Goal: Task Accomplishment & Management: Manage account settings

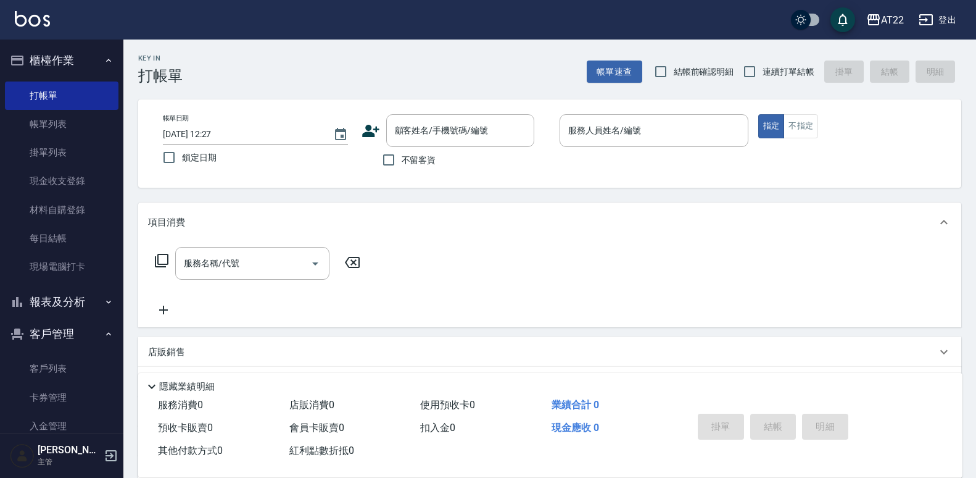
click at [94, 45] on button "櫃檯作業" at bounding box center [62, 60] width 114 height 32
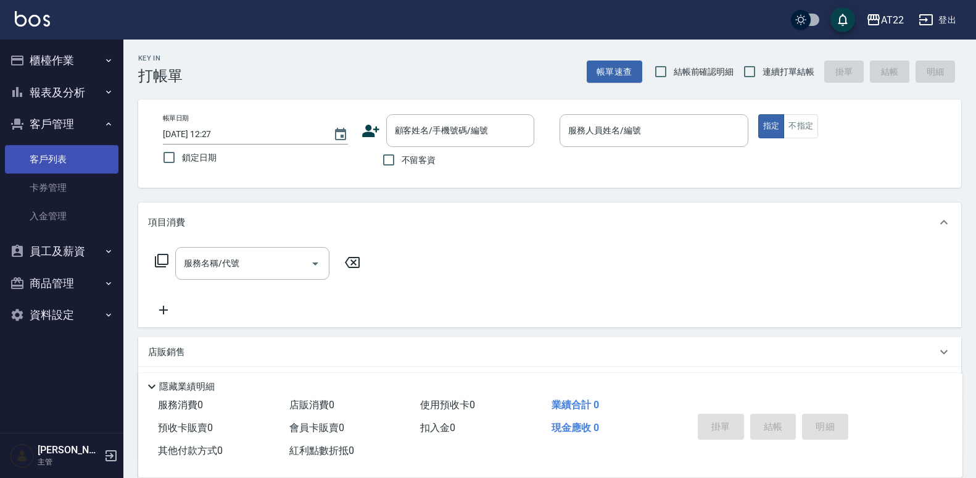
click at [78, 155] on link "客戶列表" at bounding box center [62, 159] width 114 height 28
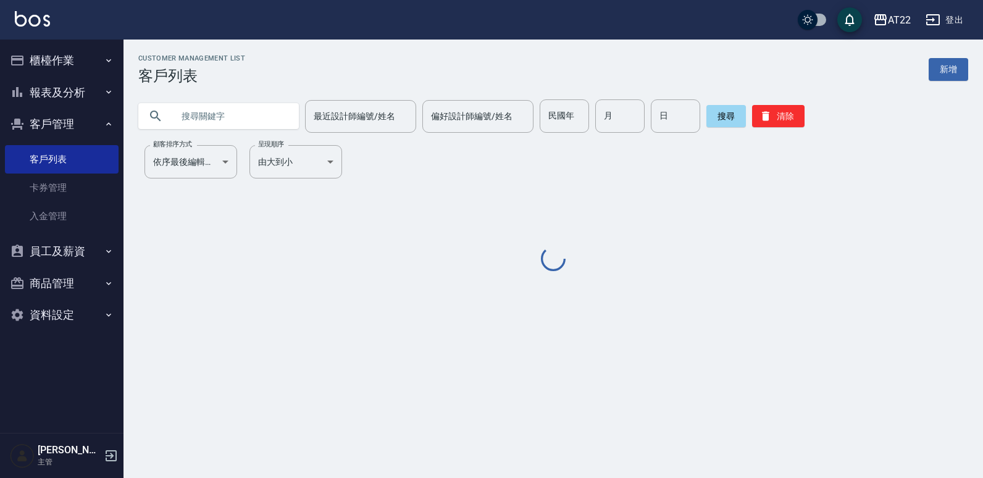
click at [240, 113] on input "text" at bounding box center [231, 115] width 116 height 33
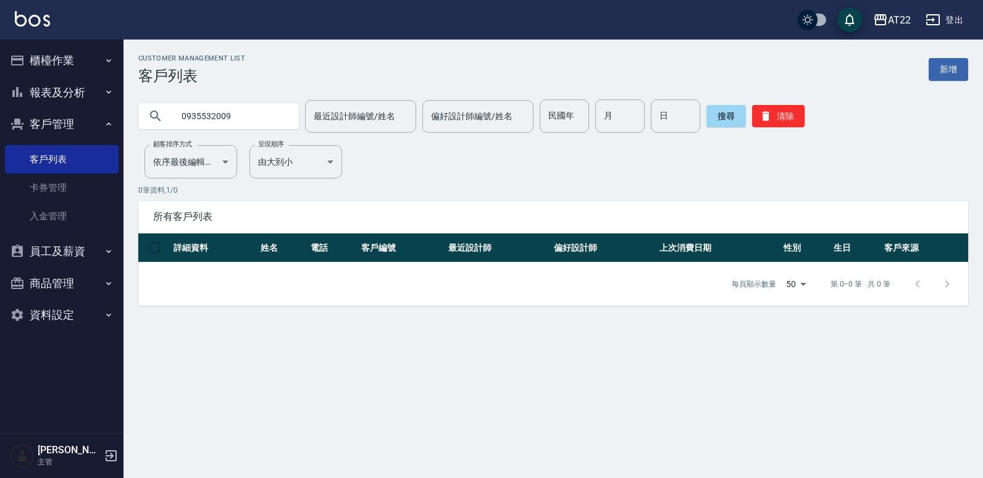
click at [254, 112] on input "0935532009" at bounding box center [231, 115] width 116 height 33
type input "0"
type input "[PERSON_NAME]"
click at [91, 170] on link "客戶列表" at bounding box center [62, 159] width 114 height 28
click at [80, 197] on link "卡券管理" at bounding box center [62, 187] width 114 height 28
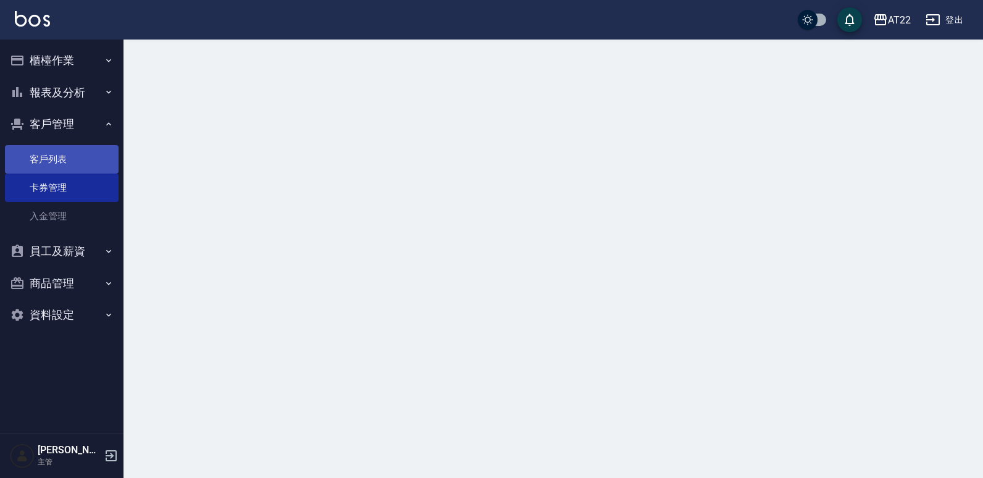
click at [92, 152] on link "客戶列表" at bounding box center [62, 159] width 114 height 28
